Goal: Information Seeking & Learning: Learn about a topic

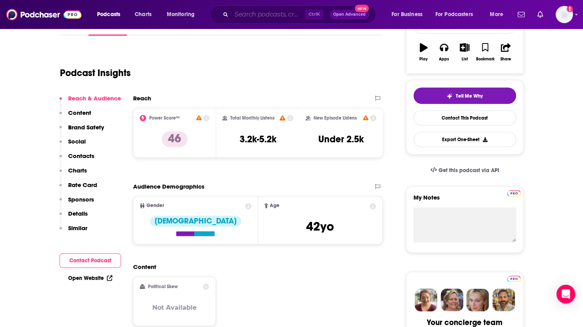
click at [255, 13] on input "Search podcasts, credits, & more..." at bounding box center [269, 14] width 74 height 13
paste input "HealthDay’s Consumer Podcast"
type input "HealthDay’s Consumer Podcast"
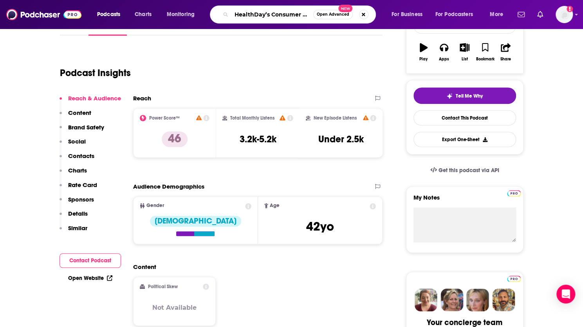
scroll to position [0, 15]
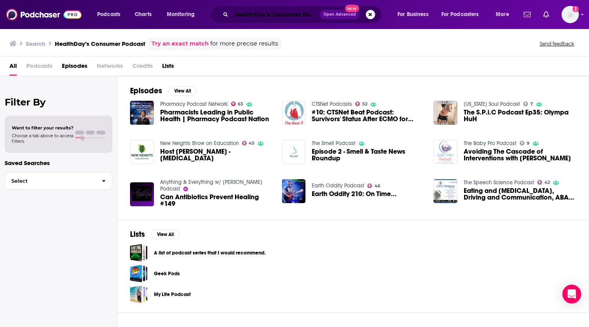
click at [283, 16] on input "HealthDay’s Consumer Podcast" at bounding box center [276, 14] width 89 height 13
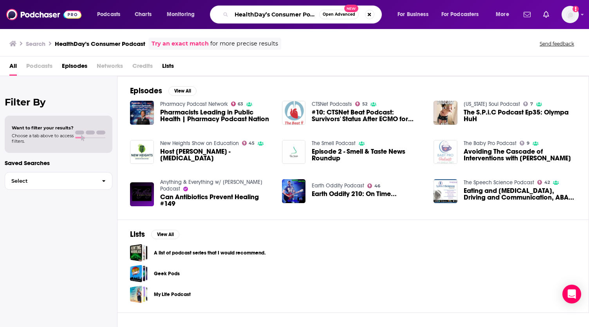
click at [283, 16] on input "HealthDay’s Consumer Podcast" at bounding box center [276, 14] width 88 height 13
paste input "Now / Living Better):"
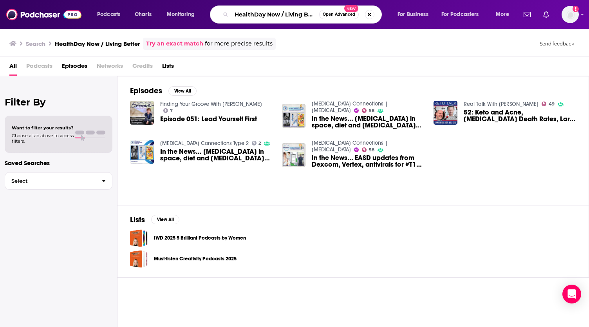
scroll to position [0, 6]
drag, startPoint x: 281, startPoint y: 14, endPoint x: 349, endPoint y: 25, distance: 68.8
click at [349, 25] on div "Podcasts Charts Monitoring HealthDay Now / Living Better Open Advanced New For …" at bounding box center [294, 14] width 589 height 29
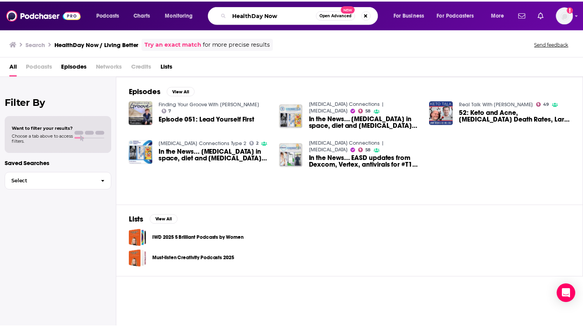
scroll to position [0, 0]
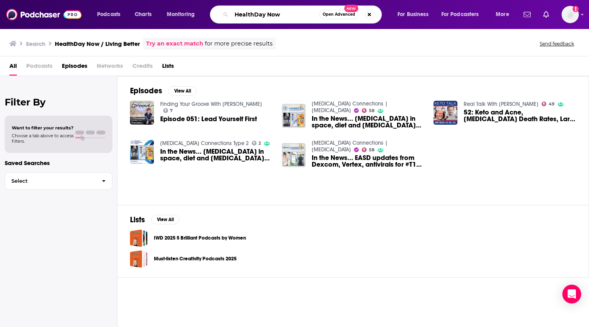
type input "HealthDay Now"
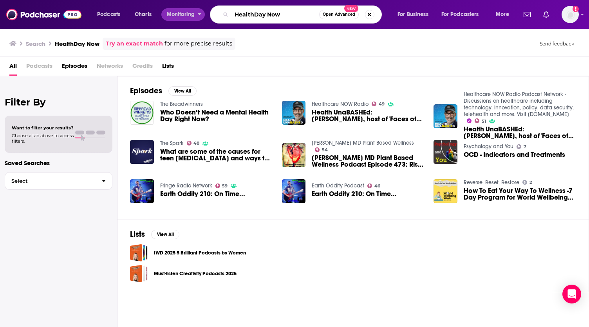
drag, startPoint x: 276, startPoint y: 12, endPoint x: 174, endPoint y: 12, distance: 102.3
click at [174, 12] on div "Podcasts Charts Monitoring HealthDay Now Open Advanced New For Business For Pod…" at bounding box center [304, 14] width 425 height 18
drag, startPoint x: 281, startPoint y: 14, endPoint x: 221, endPoint y: 22, distance: 60.8
click at [221, 22] on div "HealthDay Now Open Advanced New" at bounding box center [296, 14] width 172 height 18
paste input "The Heart of the Matter"
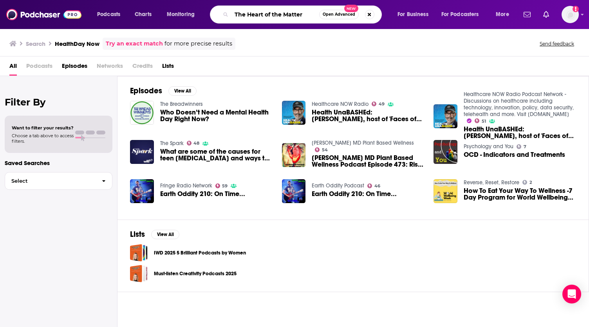
type input "The Heart of the Matter"
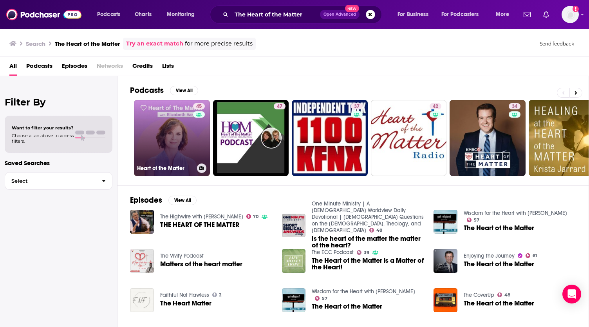
click at [177, 140] on link "45 Heart of the Matter" at bounding box center [172, 138] width 76 height 76
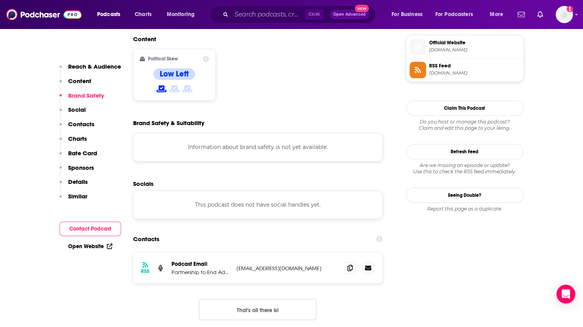
scroll to position [784, 0]
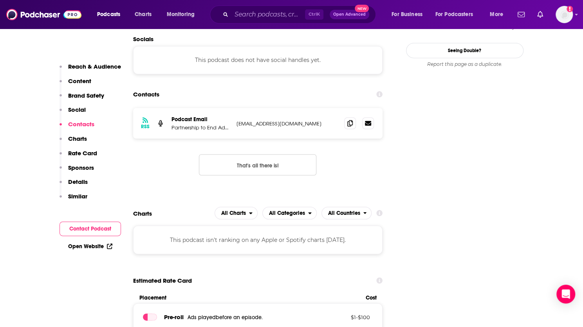
click at [230, 13] on div "Ctrl K Open Advanced New" at bounding box center [293, 14] width 166 height 18
click at [237, 12] on input "Search podcasts, credits, & more..." at bounding box center [269, 14] width 74 height 13
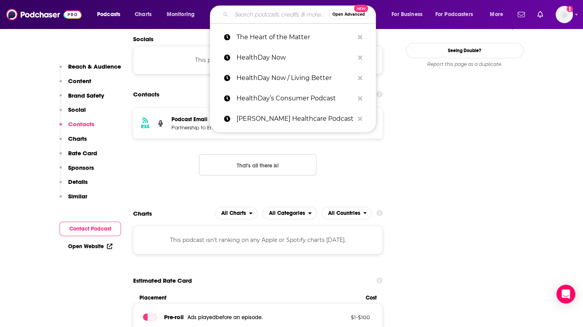
paste input "The Heart of Prevention"
type input "The Heart of Prevention"
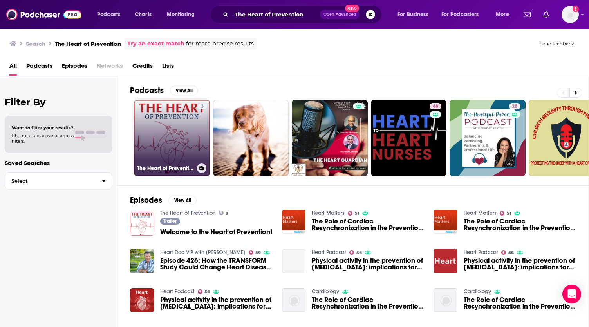
click at [192, 167] on h3 "The Heart of Prevention" at bounding box center [165, 168] width 57 height 7
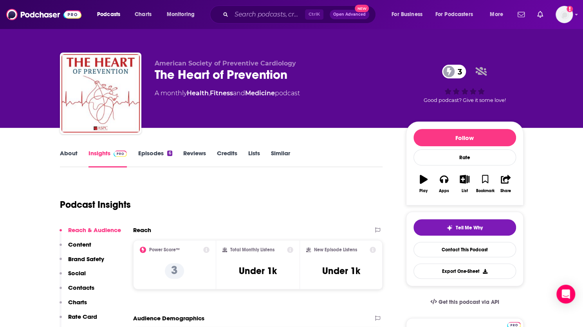
click at [142, 155] on link "Episodes 6" at bounding box center [155, 158] width 34 height 18
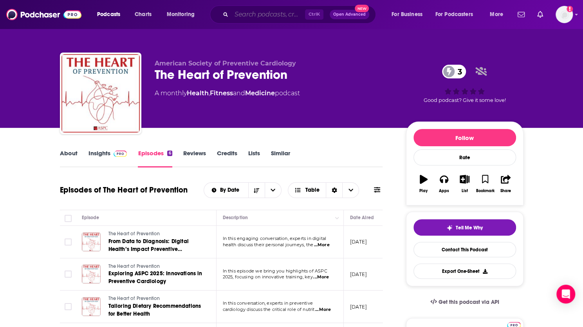
click at [240, 12] on input "Search podcasts, credits, & more..." at bounding box center [269, 14] width 74 height 13
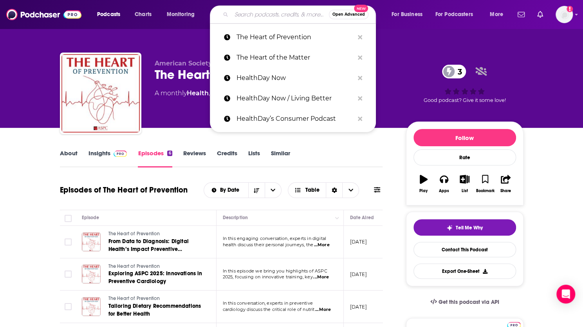
paste input "The Cardiovascular Pulse"
type input "The Cardiovascular Pulse"
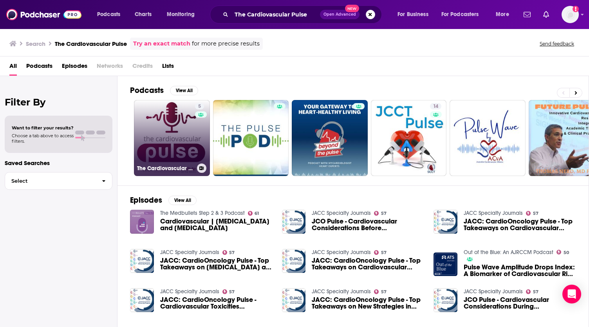
click at [176, 150] on link "5 The Cardiovascular Pulse" at bounding box center [172, 138] width 76 height 76
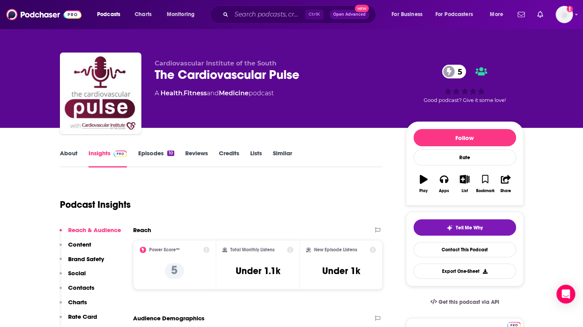
click at [152, 158] on link "Episodes 10" at bounding box center [156, 158] width 36 height 18
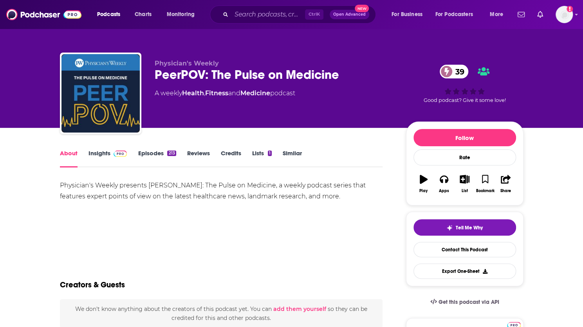
click at [103, 156] on link "Insights" at bounding box center [108, 158] width 39 height 18
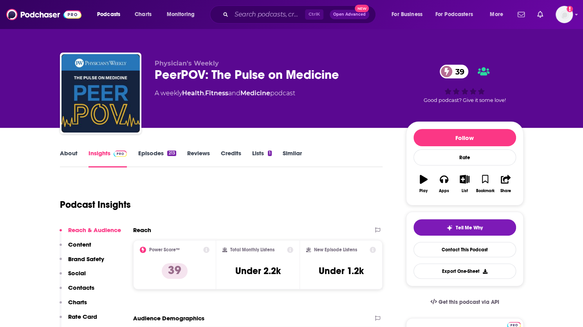
click at [144, 154] on link "Episodes 213" at bounding box center [157, 158] width 38 height 18
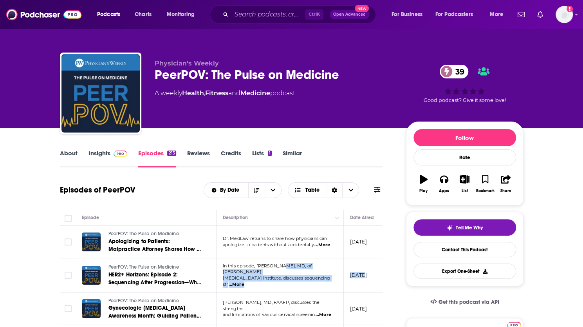
drag, startPoint x: 363, startPoint y: 273, endPoint x: 280, endPoint y: 264, distance: 83.1
click at [280, 264] on tr "PeerPOV: The Pulse on Medicine HER2+ Horizons: Episode 2: Sequencing After Prog…" at bounding box center [332, 275] width 545 height 34
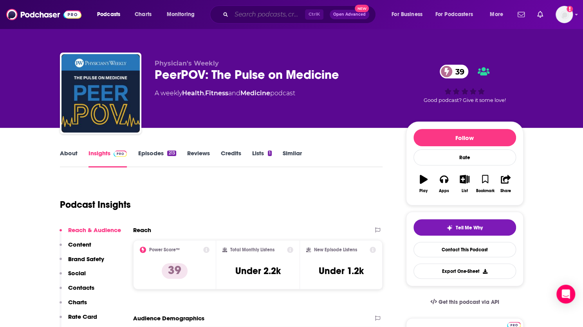
click at [279, 15] on input "Search podcasts, credits, & more..." at bounding box center [269, 14] width 74 height 13
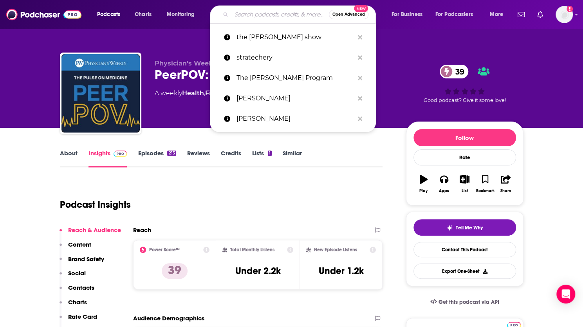
paste input "Primary ViewPoints"
type input "Primary ViewPoints"
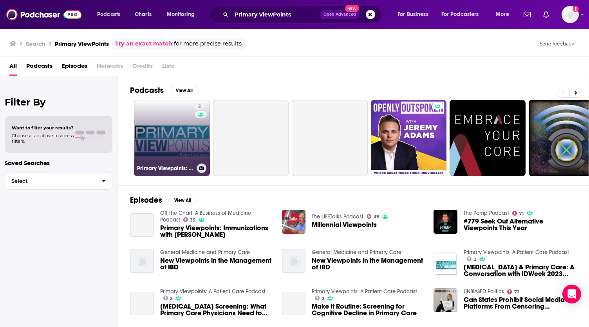
click at [190, 143] on link "2 Primary Viewpoints: A Patient Care Podcast" at bounding box center [172, 138] width 76 height 76
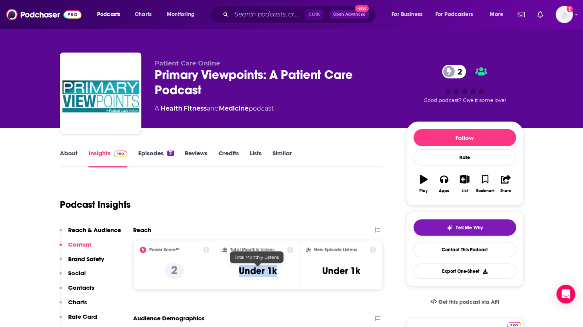
drag, startPoint x: 237, startPoint y: 269, endPoint x: 276, endPoint y: 272, distance: 38.5
click at [276, 272] on div "Total Monthly Listens Under 1k" at bounding box center [258, 264] width 71 height 36
copy h3 "Under 1k"
click at [295, 156] on div "Similar" at bounding box center [288, 158] width 30 height 18
click at [287, 155] on link "Similar" at bounding box center [282, 158] width 19 height 18
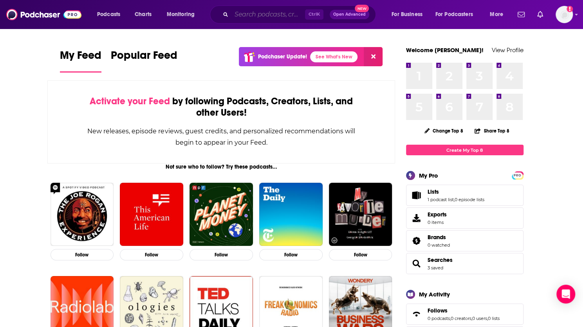
click at [252, 19] on input "Search podcasts, credits, & more..." at bounding box center [269, 14] width 74 height 13
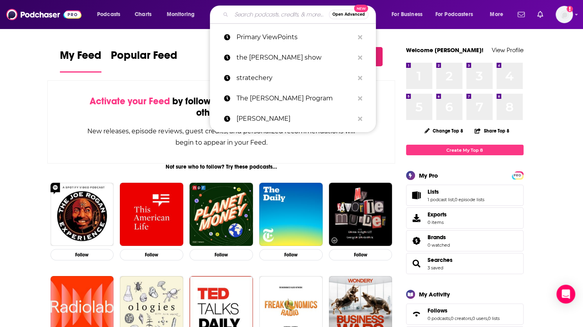
paste input "[PERSON_NAME] Healthcare Podcast"
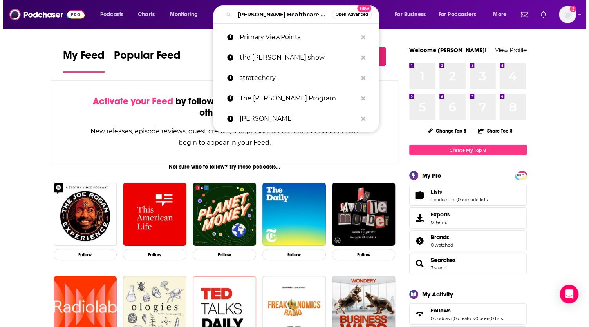
scroll to position [0, 7]
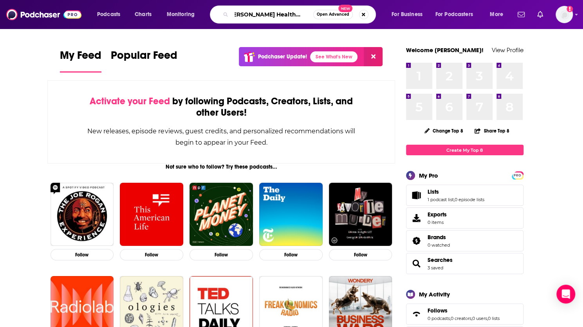
type input "[PERSON_NAME] Healthcare Podcast"
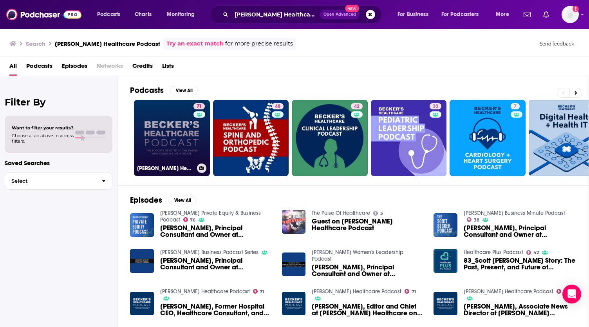
click at [186, 137] on link "71 Becker’s Healthcare Podcast" at bounding box center [172, 138] width 76 height 76
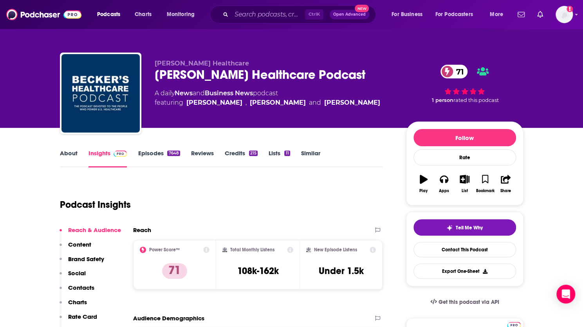
click at [313, 154] on link "Similar" at bounding box center [310, 158] width 19 height 18
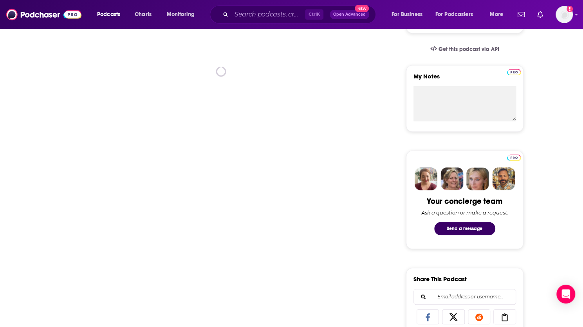
scroll to position [235, 0]
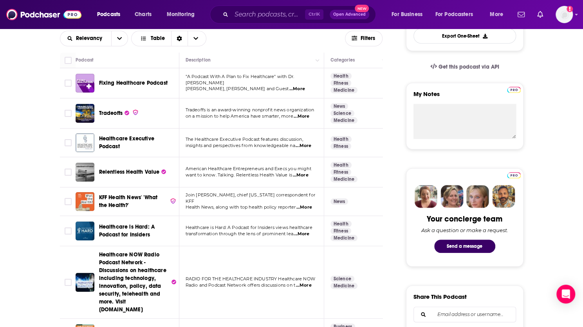
click at [305, 204] on span "...More" at bounding box center [305, 207] width 16 height 6
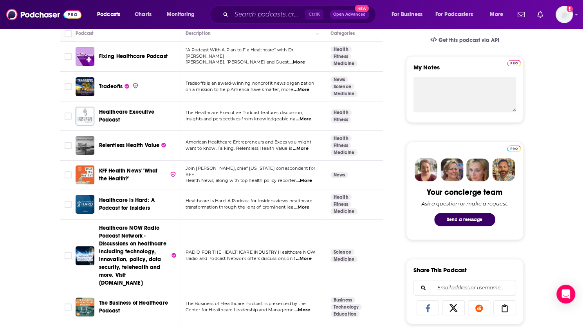
scroll to position [274, 0]
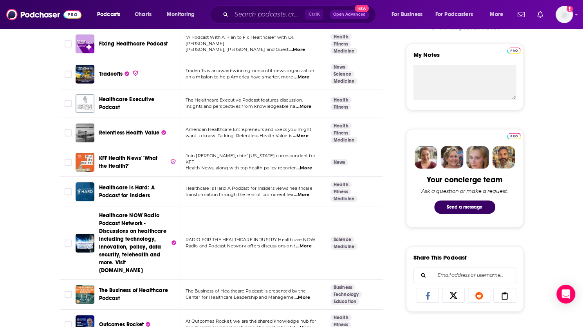
click at [235, 192] on span "transformation through the lens of prominent lea" at bounding box center [240, 194] width 108 height 5
click at [303, 192] on span "...More" at bounding box center [302, 195] width 16 height 6
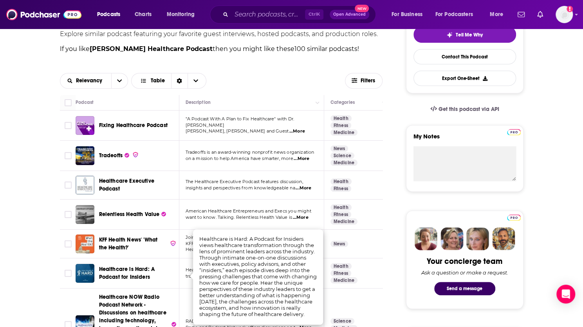
scroll to position [0, 0]
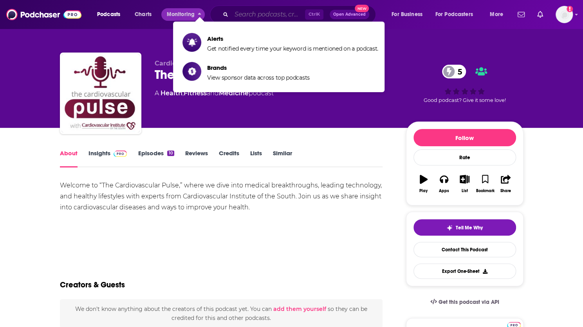
click at [232, 14] on input "Search podcasts, credits, & more..." at bounding box center [269, 14] width 74 height 13
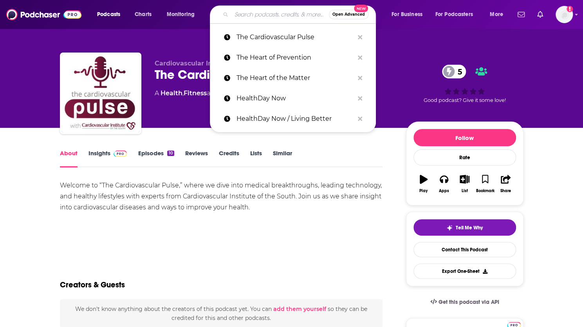
paste input "World Heart Podcast"
type input "World Heart Podcast"
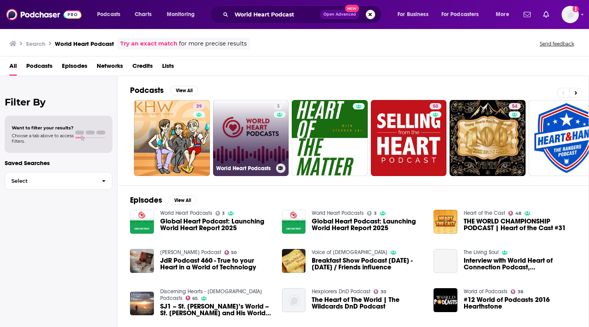
click at [264, 136] on link "3 World Heart Podcasts" at bounding box center [251, 138] width 76 height 76
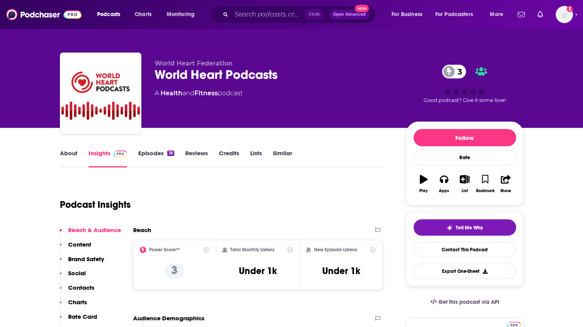
click at [142, 155] on link "Episodes 18" at bounding box center [156, 158] width 36 height 18
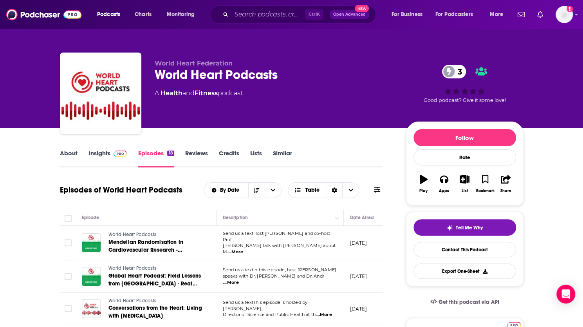
click at [102, 159] on link "Insights" at bounding box center [108, 158] width 39 height 18
